Goal: Information Seeking & Learning: Learn about a topic

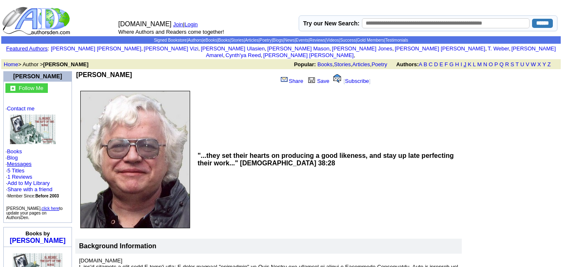
click at [465, 61] on link "J" at bounding box center [464, 64] width 3 height 6
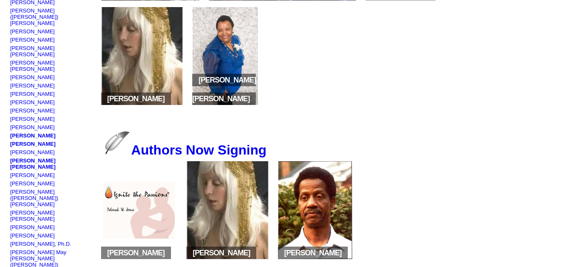
scroll to position [213, 0]
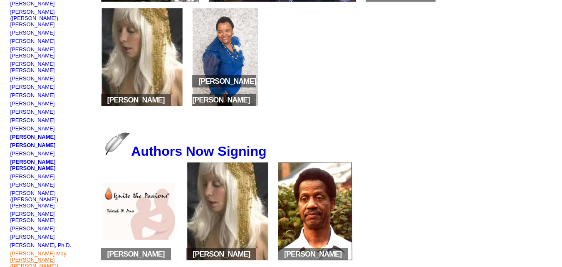
click at [33, 250] on link "[PERSON_NAME] May [PERSON_NAME] ([PERSON_NAME])" at bounding box center [38, 259] width 56 height 19
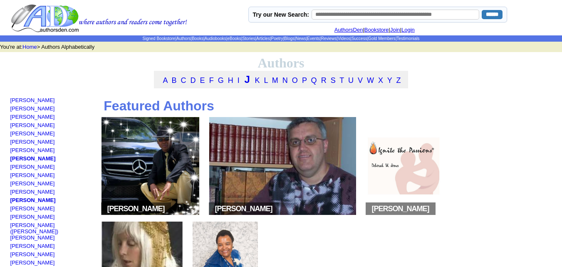
scroll to position [213, 0]
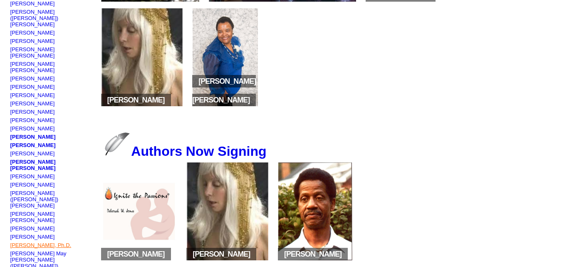
click at [33, 242] on link "[PERSON_NAME], Ph.D." at bounding box center [40, 245] width 61 height 6
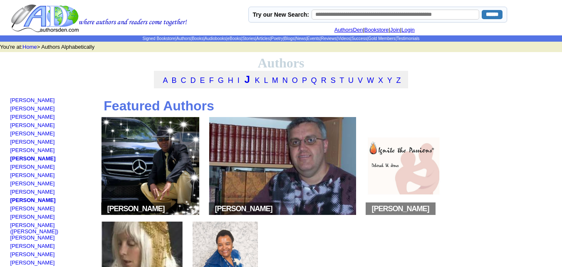
scroll to position [213, 0]
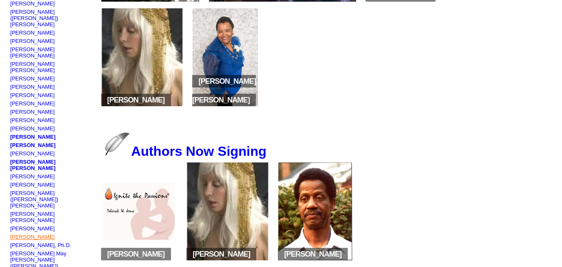
click at [20, 233] on link "[PERSON_NAME]" at bounding box center [32, 236] width 45 height 6
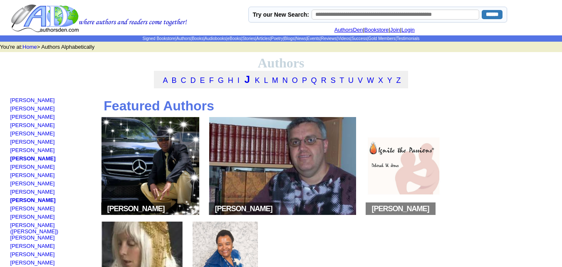
scroll to position [213, 0]
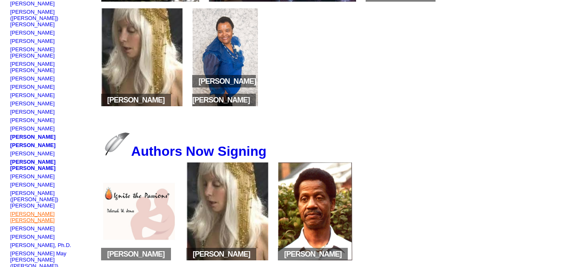
click at [35, 210] on link "Christopher Bonn Jonnes" at bounding box center [32, 216] width 45 height 12
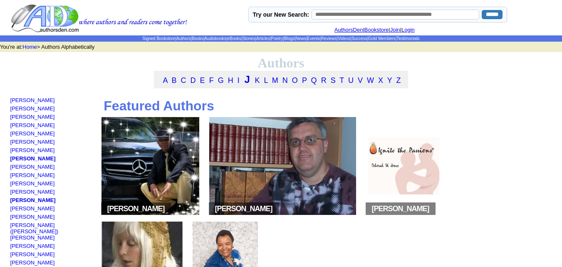
scroll to position [213, 0]
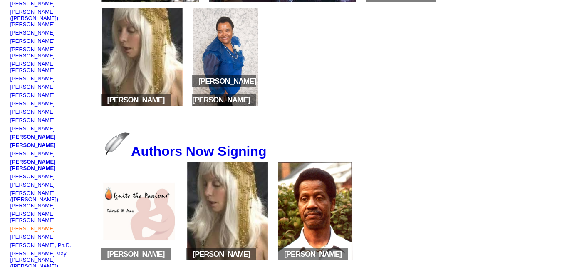
click at [16, 225] on link "[PERSON_NAME]" at bounding box center [32, 228] width 45 height 6
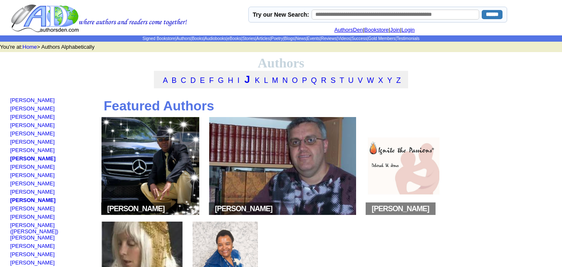
scroll to position [213, 0]
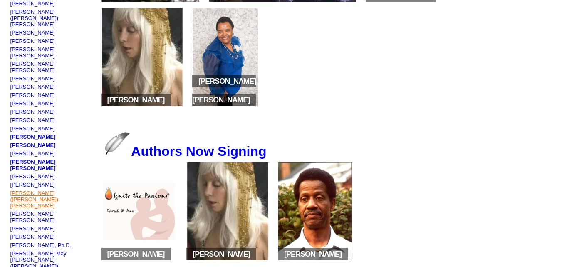
click at [26, 190] on link "Tom (TJ) Jones" at bounding box center [34, 199] width 48 height 19
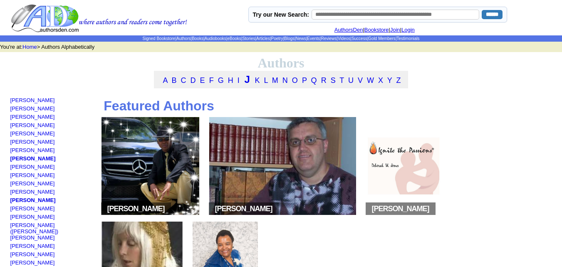
scroll to position [213, 0]
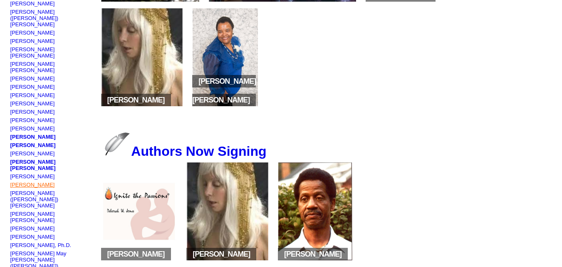
click at [26, 181] on link "Michael C Jones" at bounding box center [32, 184] width 45 height 6
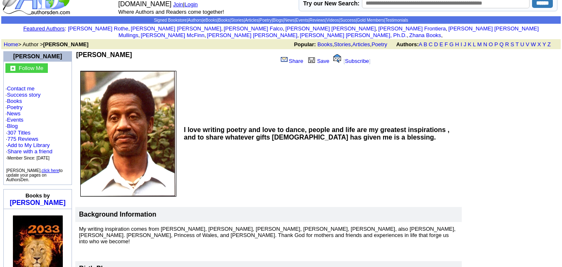
scroll to position [19, 0]
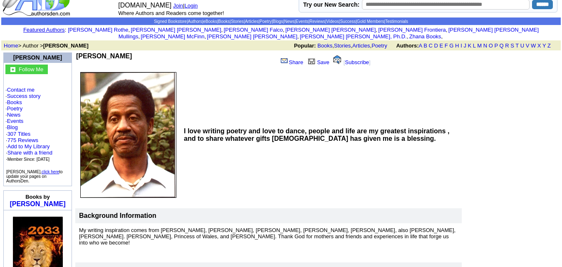
drag, startPoint x: 79, startPoint y: 48, endPoint x: 134, endPoint y: 49, distance: 55.3
click at [134, 52] on td "[PERSON_NAME]" at bounding box center [175, 60] width 198 height 16
copy b "[PERSON_NAME]"
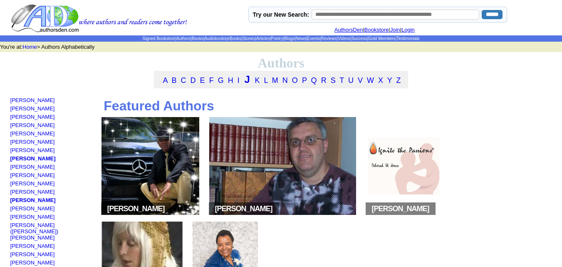
scroll to position [213, 0]
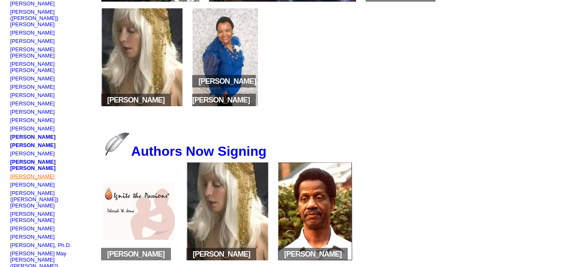
click at [15, 173] on link "[PERSON_NAME]" at bounding box center [32, 176] width 45 height 6
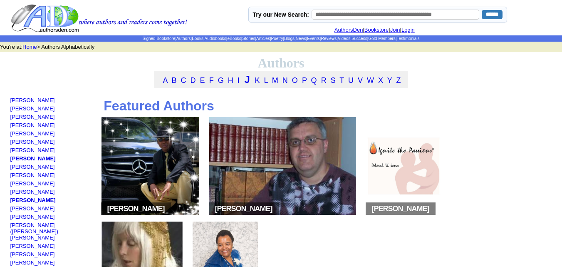
scroll to position [213, 0]
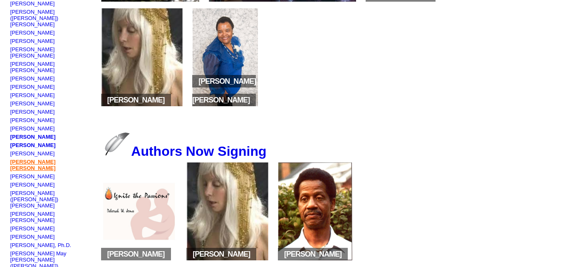
click at [26, 158] on link "[PERSON_NAME] [PERSON_NAME]" at bounding box center [32, 164] width 45 height 12
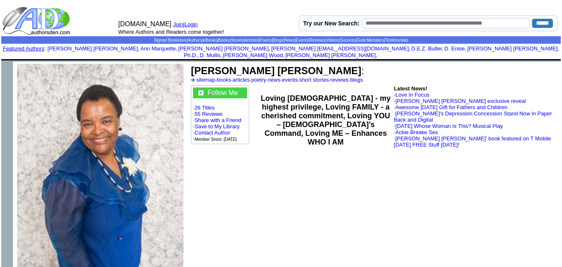
click at [269, 236] on td "Kathy A. E. Jones : sitemap · books · articles · poetry · news · events · short…" at bounding box center [374, 189] width 373 height 254
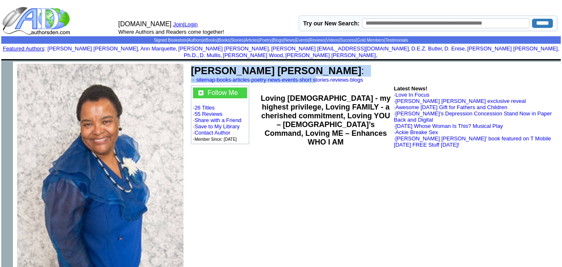
drag, startPoint x: 193, startPoint y: 64, endPoint x: 337, endPoint y: 77, distance: 145.0
click at [337, 77] on td "Kathy A. E. Jones : sitemap · books · articles · poetry · news · events · short…" at bounding box center [374, 74] width 369 height 20
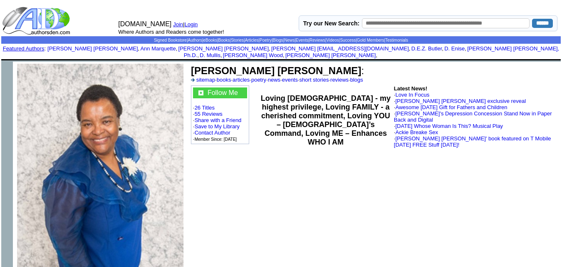
click at [297, 188] on td "Kathy A. E. Jones : sitemap · books · articles · poetry · news · events · short…" at bounding box center [374, 189] width 373 height 254
drag, startPoint x: 188, startPoint y: 63, endPoint x: 276, endPoint y: 65, distance: 88.6
click at [276, 65] on td "Kathy A. E. Jones : sitemap · books · articles · poetry · news · events · short…" at bounding box center [374, 189] width 373 height 254
copy td "[PERSON_NAME] [PERSON_NAME]"
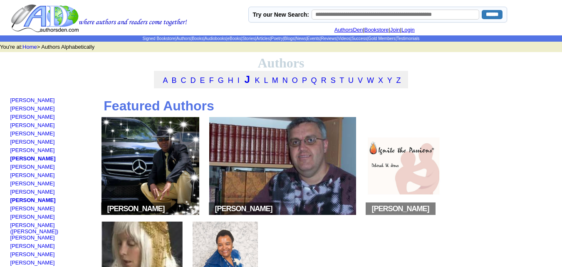
scroll to position [213, 0]
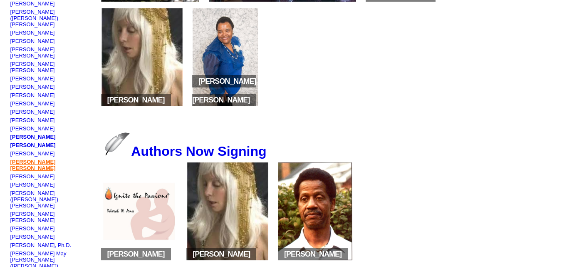
click at [37, 158] on link "Kathy A. E. Jones" at bounding box center [32, 164] width 45 height 12
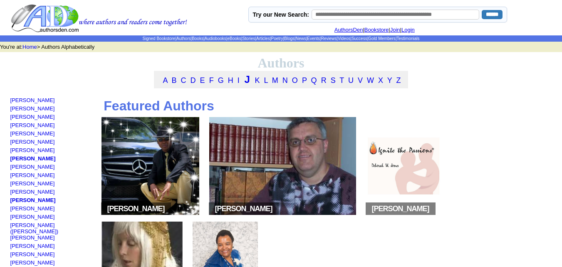
scroll to position [213, 0]
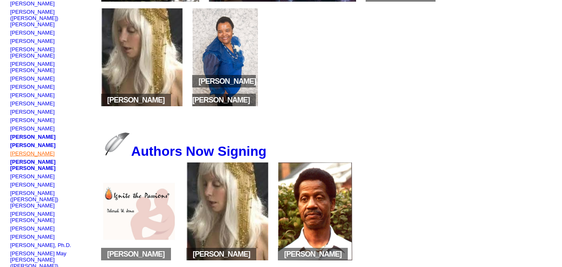
click at [19, 150] on link "[PERSON_NAME]" at bounding box center [32, 153] width 45 height 6
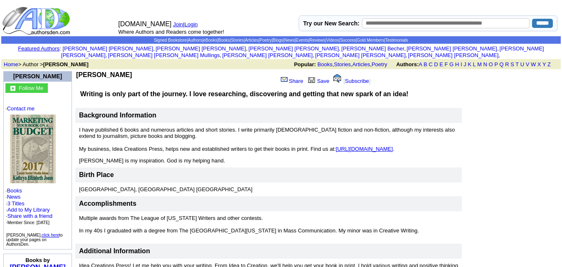
drag, startPoint x: 80, startPoint y: 67, endPoint x: 133, endPoint y: 68, distance: 52.4
click at [132, 71] on b "[PERSON_NAME]" at bounding box center [104, 74] width 56 height 7
copy b "[PERSON_NAME]"
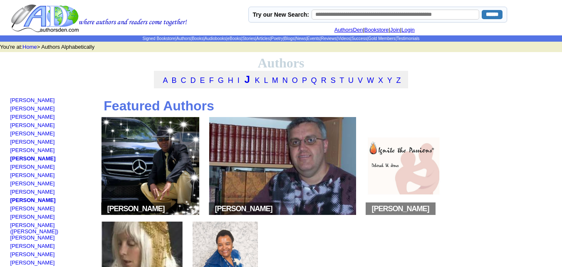
scroll to position [213, 0]
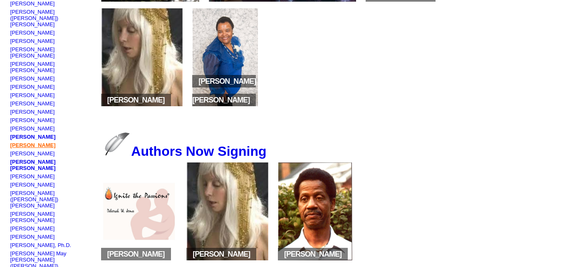
click at [35, 142] on link "Judy Joy Jones" at bounding box center [32, 145] width 45 height 6
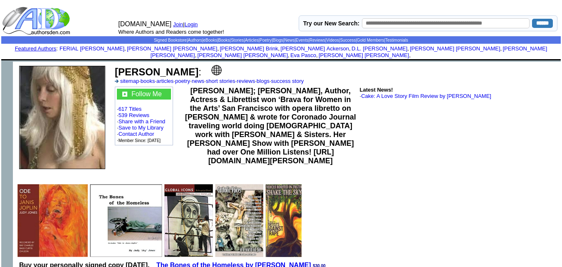
drag, startPoint x: 116, startPoint y: 65, endPoint x: 188, endPoint y: 66, distance: 72.4
click at [188, 66] on b "[PERSON_NAME]" at bounding box center [157, 71] width 84 height 11
copy b "[PERSON_NAME]"
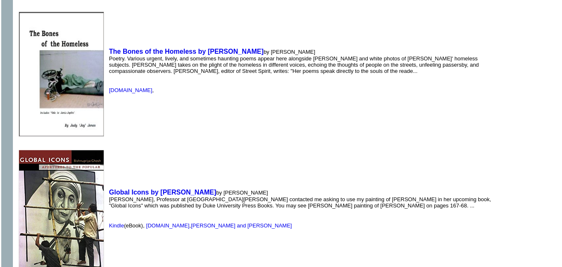
scroll to position [1005, 0]
drag, startPoint x: 108, startPoint y: 46, endPoint x: 334, endPoint y: 44, distance: 225.9
click at [334, 44] on td "The Bones of the Homeless by Judy Joy Jones by Judy Joy Jones Poetry. Various u…" at bounding box center [305, 70] width 396 height 136
copy td "The Bones of the Homeless by Judy Joy Jones by Judy Joy Jones"
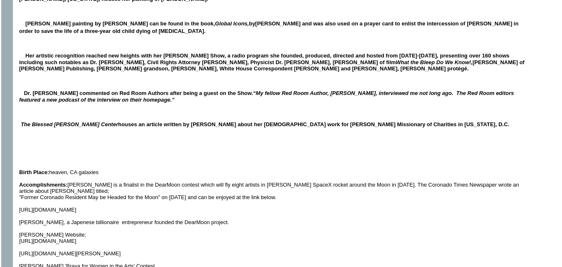
scroll to position [514, 0]
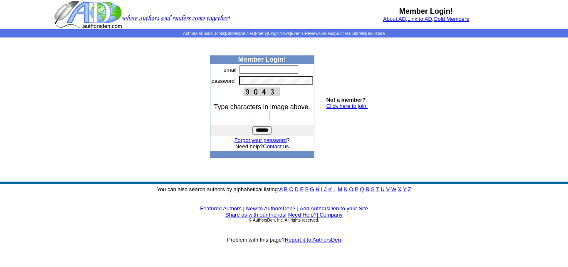
drag, startPoint x: 237, startPoint y: 90, endPoint x: 292, endPoint y: 92, distance: 54.9
click at [292, 92] on center at bounding box center [262, 91] width 101 height 9
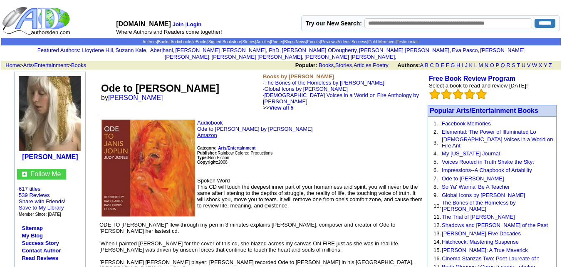
click at [205, 132] on link "Amazon" at bounding box center [207, 135] width 20 height 6
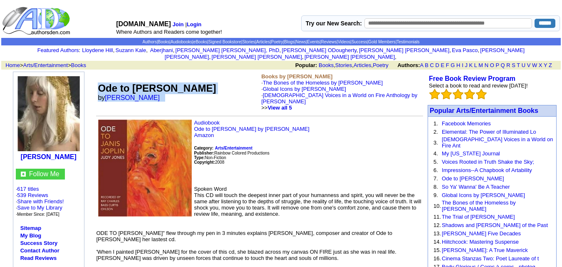
drag, startPoint x: 100, startPoint y: 79, endPoint x: 169, endPoint y: 89, distance: 69.8
click at [169, 89] on td "Ode to Janis Joplin by Judy Joy Jones" at bounding box center [177, 92] width 163 height 41
copy td "Ode to Janis Joplin by Judy Joy Jones"
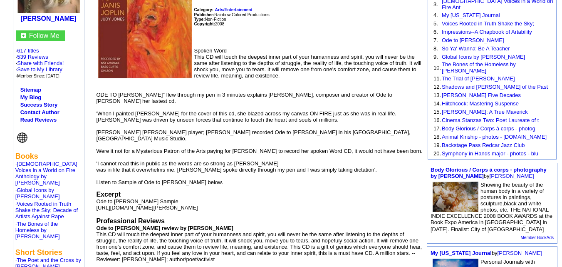
scroll to position [128, 0]
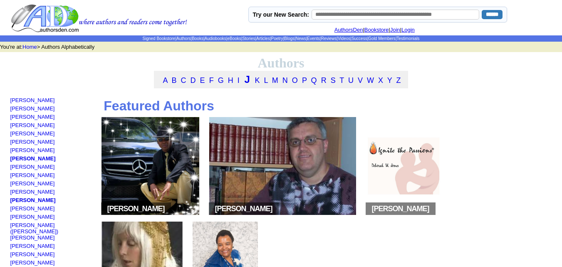
scroll to position [213, 0]
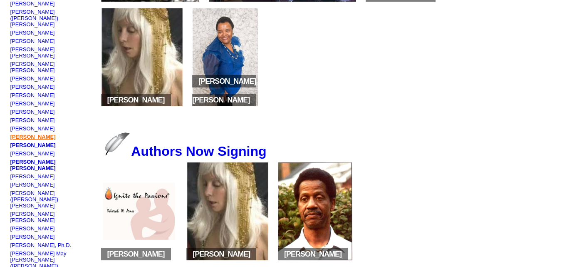
click at [35, 134] on link "Deborah W Jones" at bounding box center [32, 137] width 45 height 6
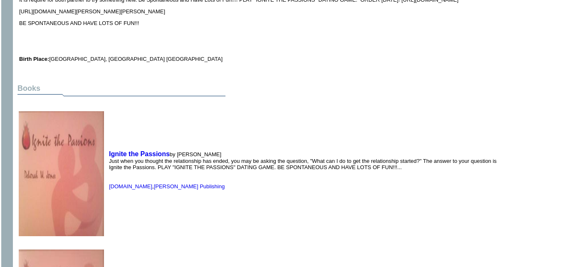
scroll to position [422, 0]
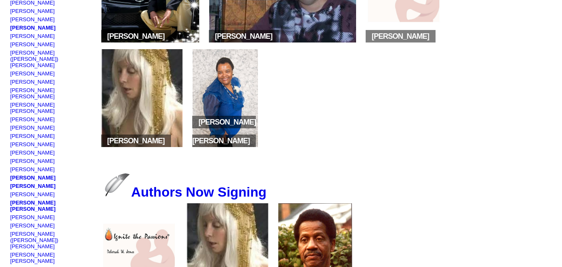
scroll to position [173, 0]
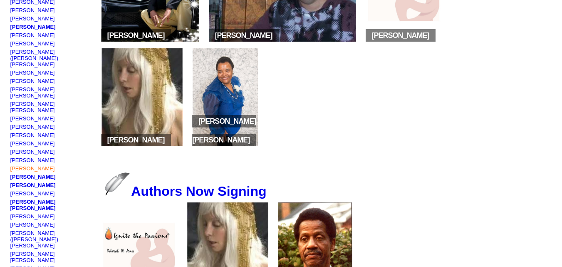
click at [27, 165] on link "[PERSON_NAME]" at bounding box center [32, 168] width 45 height 6
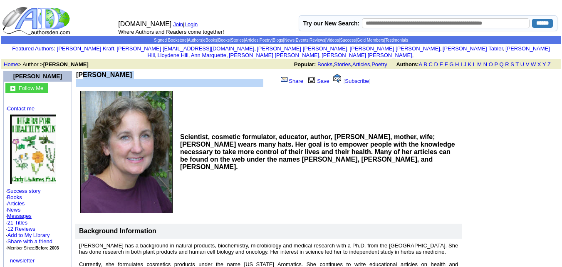
drag, startPoint x: 80, startPoint y: 69, endPoint x: 142, endPoint y: 73, distance: 62.5
copy td "[PERSON_NAME]"
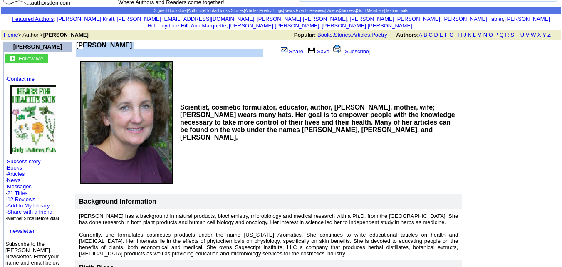
scroll to position [29, 0]
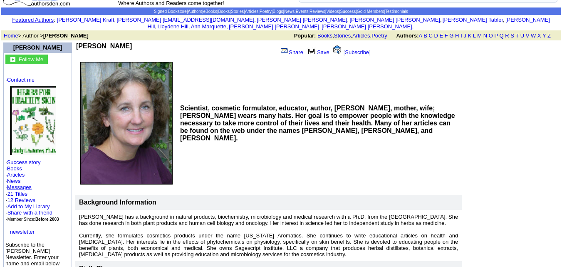
click at [214, 78] on td "Scientist, cosmetic formulator, educator, author, farmer, herb enthusiast, moth…" at bounding box center [320, 123] width 284 height 128
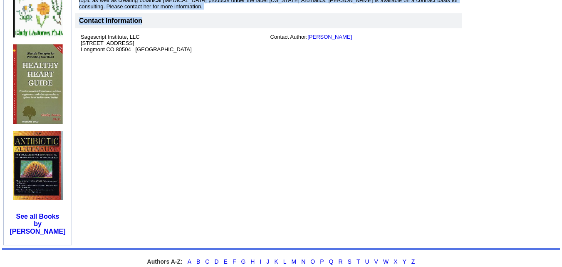
scroll to position [418, 0]
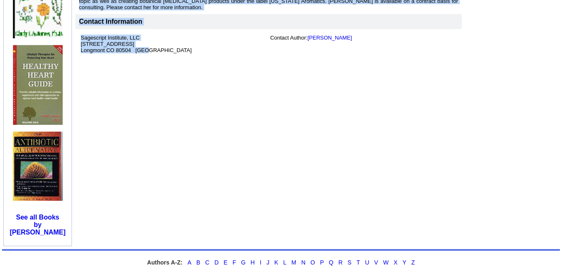
drag, startPoint x: 79, startPoint y: 39, endPoint x: 164, endPoint y: 46, distance: 84.7
copy td "Cindy L. A. Jones Share Save [ Subscribe ] Scientist, cosmetic formulator, educ…"
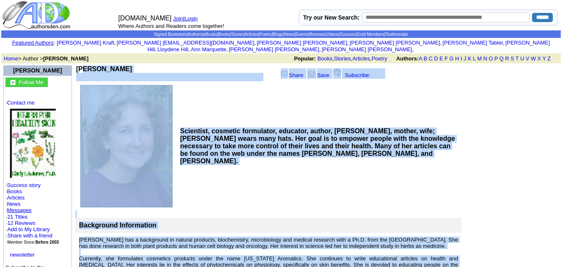
scroll to position [5, 0]
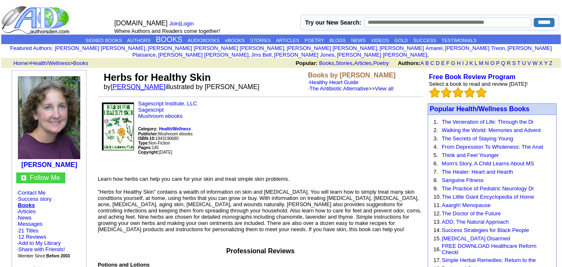
drag, startPoint x: 104, startPoint y: 69, endPoint x: 163, endPoint y: 81, distance: 60.6
click at [163, 81] on td "Herbs for Healthy Skin by [PERSON_NAME] illustrated by [PERSON_NAME]" at bounding box center [204, 81] width 204 height 23
copy td "Herbs for Healthy Skin by [PERSON_NAME]"
click at [228, 138] on p "Sagescript Institute, LLC Sagescript Mushroom ebooks Category: Health/Wellness …" at bounding box center [260, 134] width 325 height 69
drag, startPoint x: 104, startPoint y: 69, endPoint x: 164, endPoint y: 83, distance: 61.1
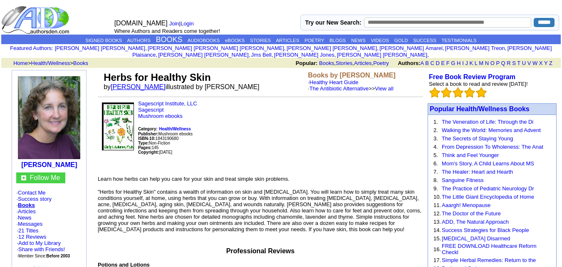
click at [164, 83] on td "Herbs for Healthy Skin by [PERSON_NAME] illustrated by [PERSON_NAME]" at bounding box center [204, 81] width 204 height 23
copy td "Herbs for Healthy Skin by [PERSON_NAME]"
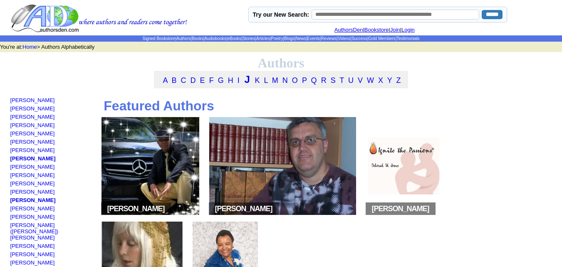
scroll to position [173, 0]
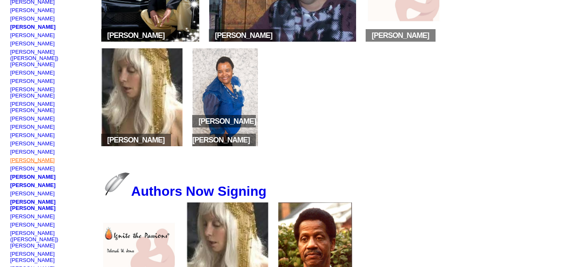
click at [31, 157] on link "[PERSON_NAME]" at bounding box center [32, 160] width 45 height 6
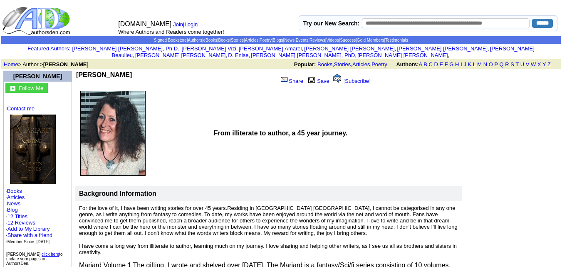
drag, startPoint x: 79, startPoint y: 71, endPoint x: 156, endPoint y: 70, distance: 76.5
click at [156, 71] on td "[PERSON_NAME]" at bounding box center [175, 79] width 198 height 16
copy b "[PERSON_NAME]"
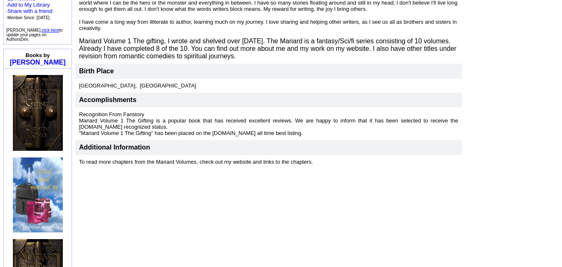
scroll to position [224, 0]
